Goal: Navigation & Orientation: Find specific page/section

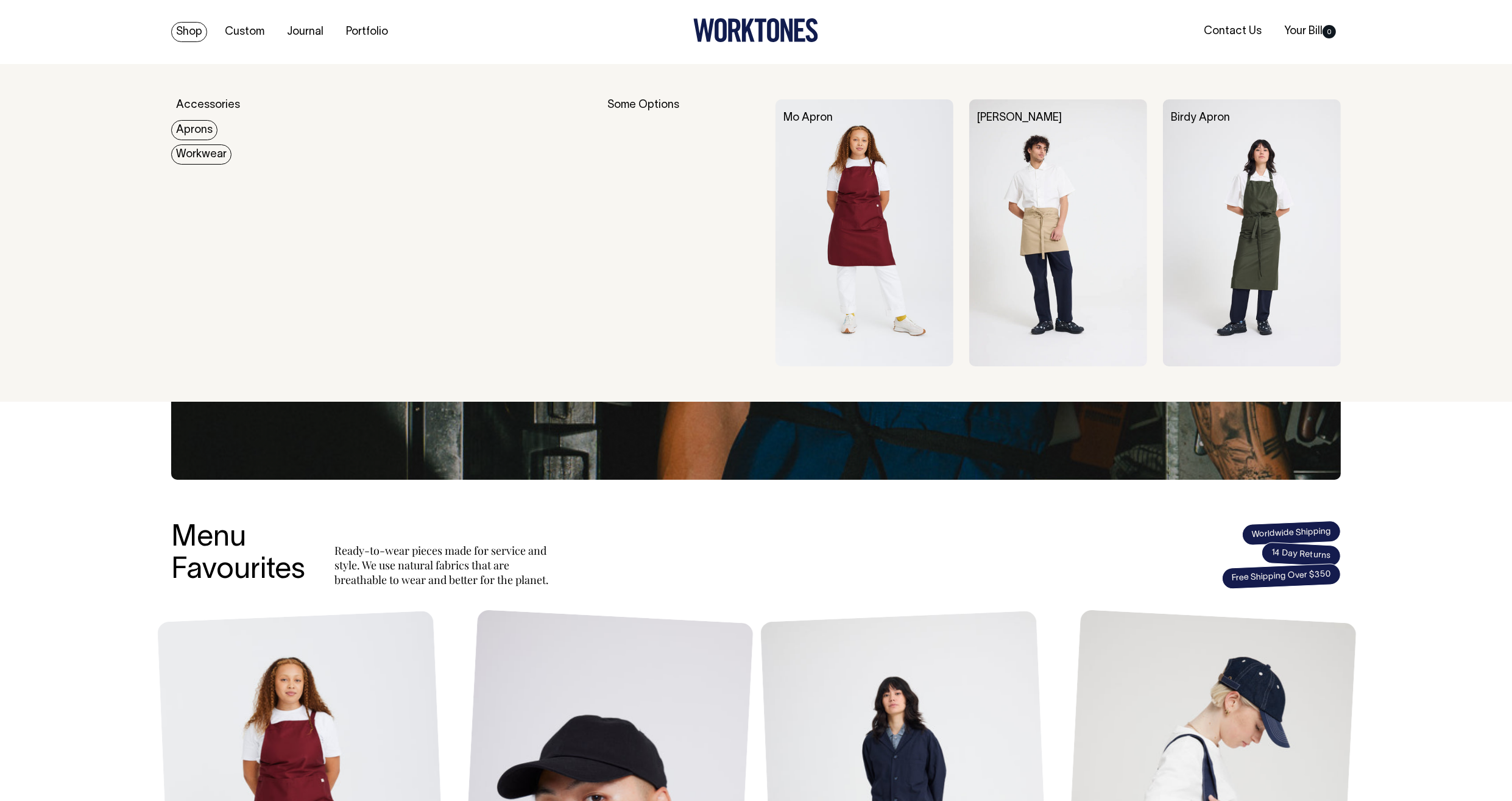
click at [191, 146] on link "Workwear" at bounding box center [201, 154] width 60 height 20
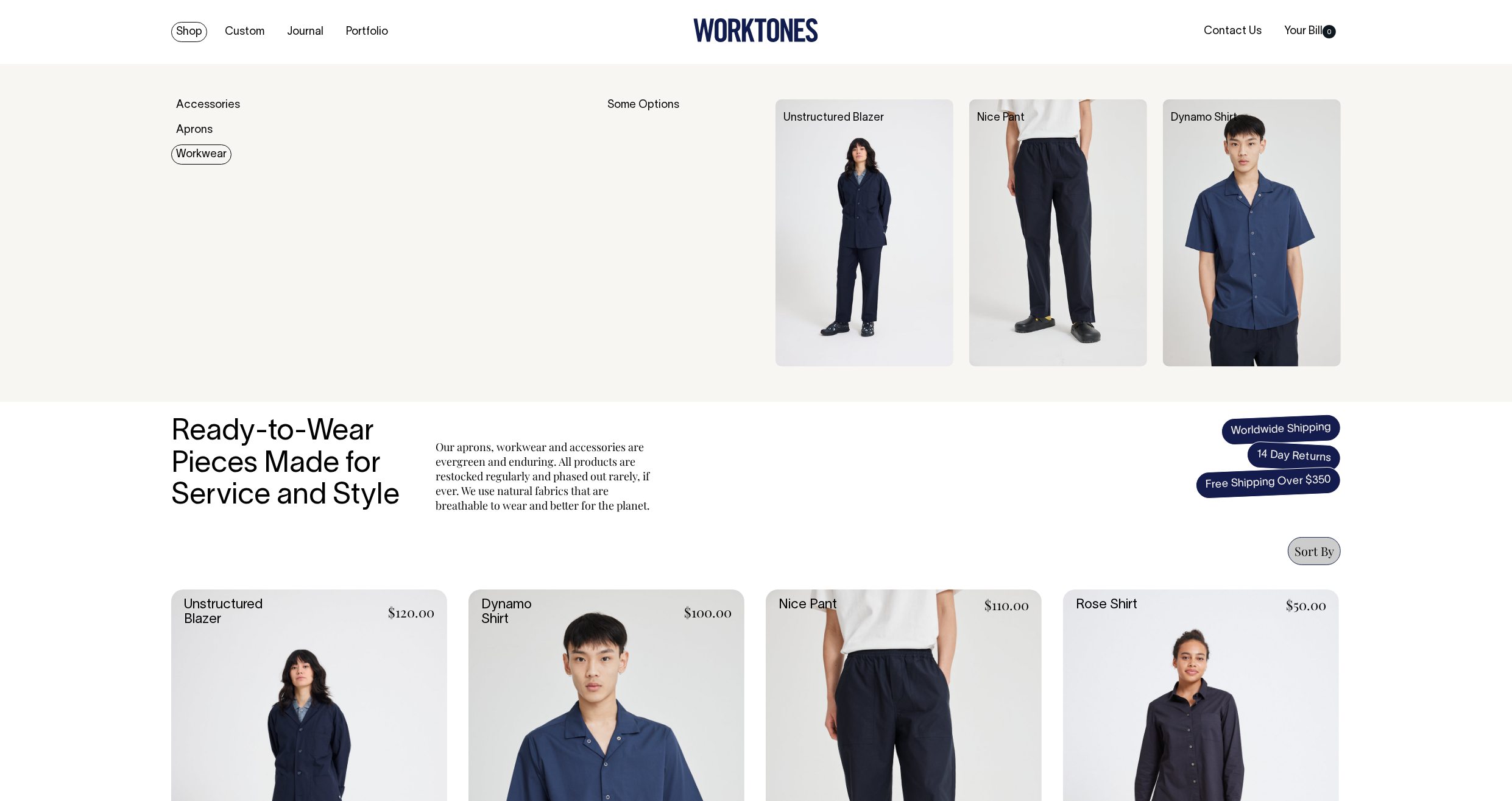
click at [187, 153] on link "Workwear" at bounding box center [201, 154] width 60 height 20
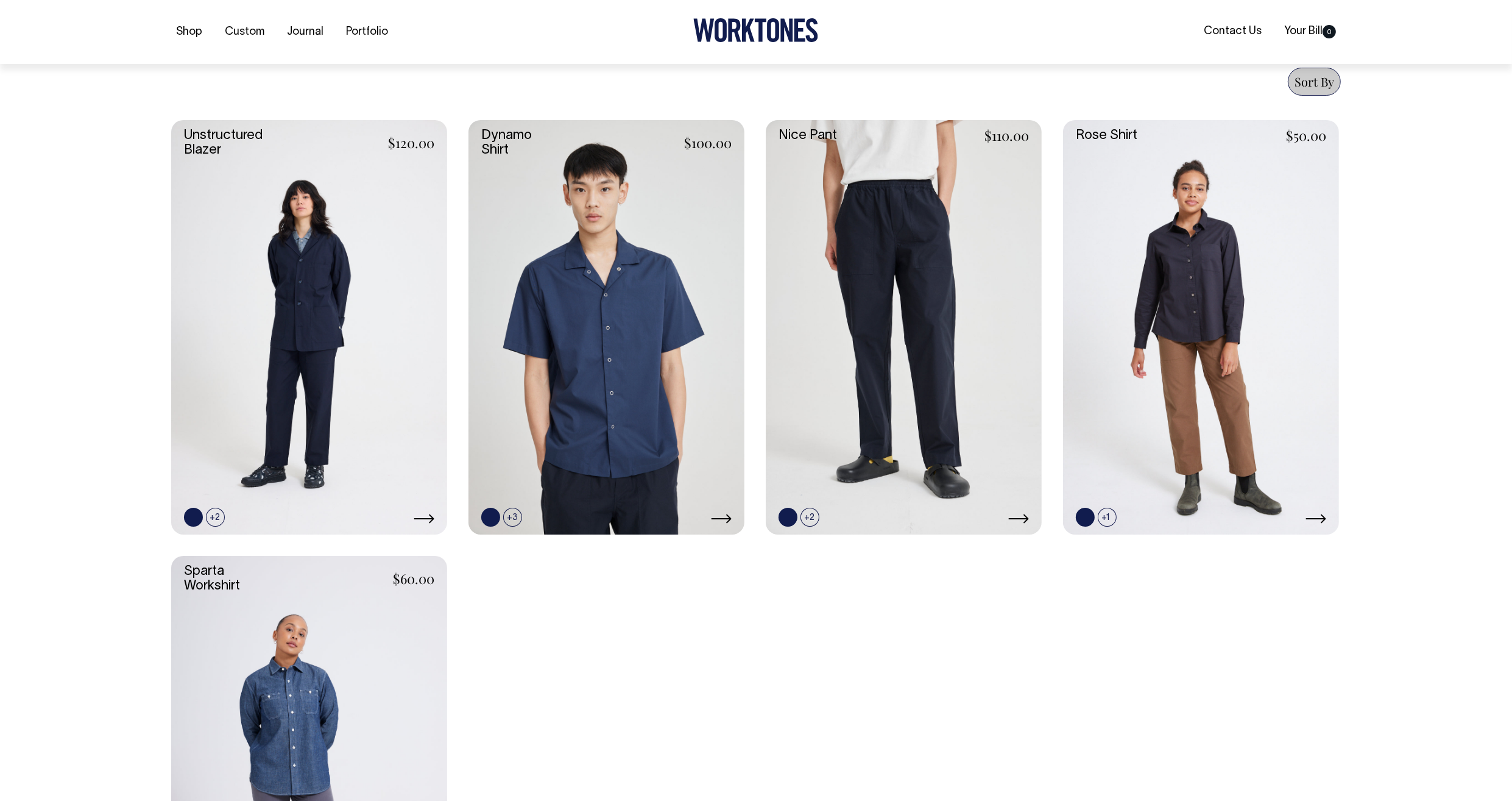
scroll to position [470, 0]
